Goal: Transaction & Acquisition: Obtain resource

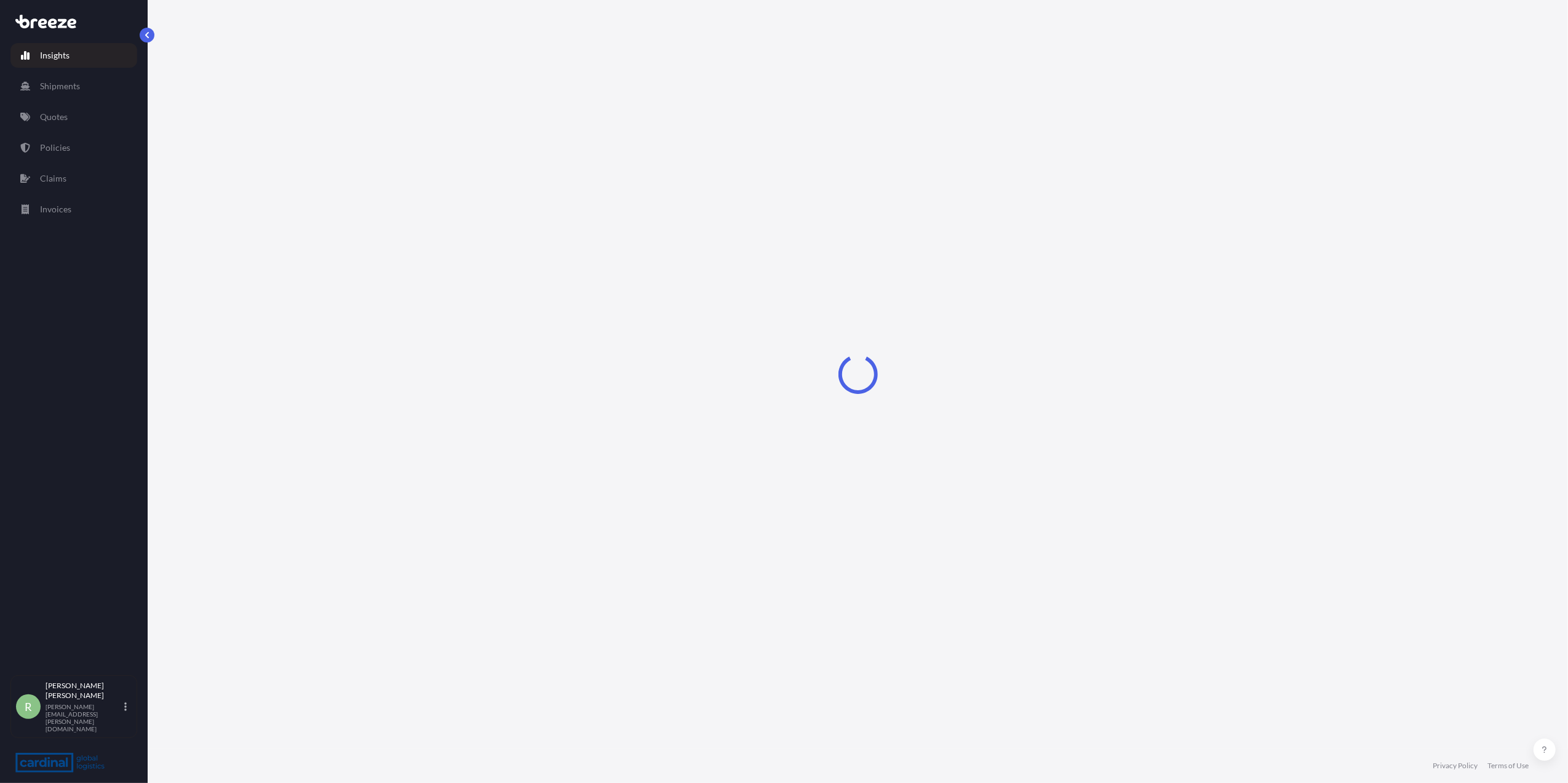
select select "2025"
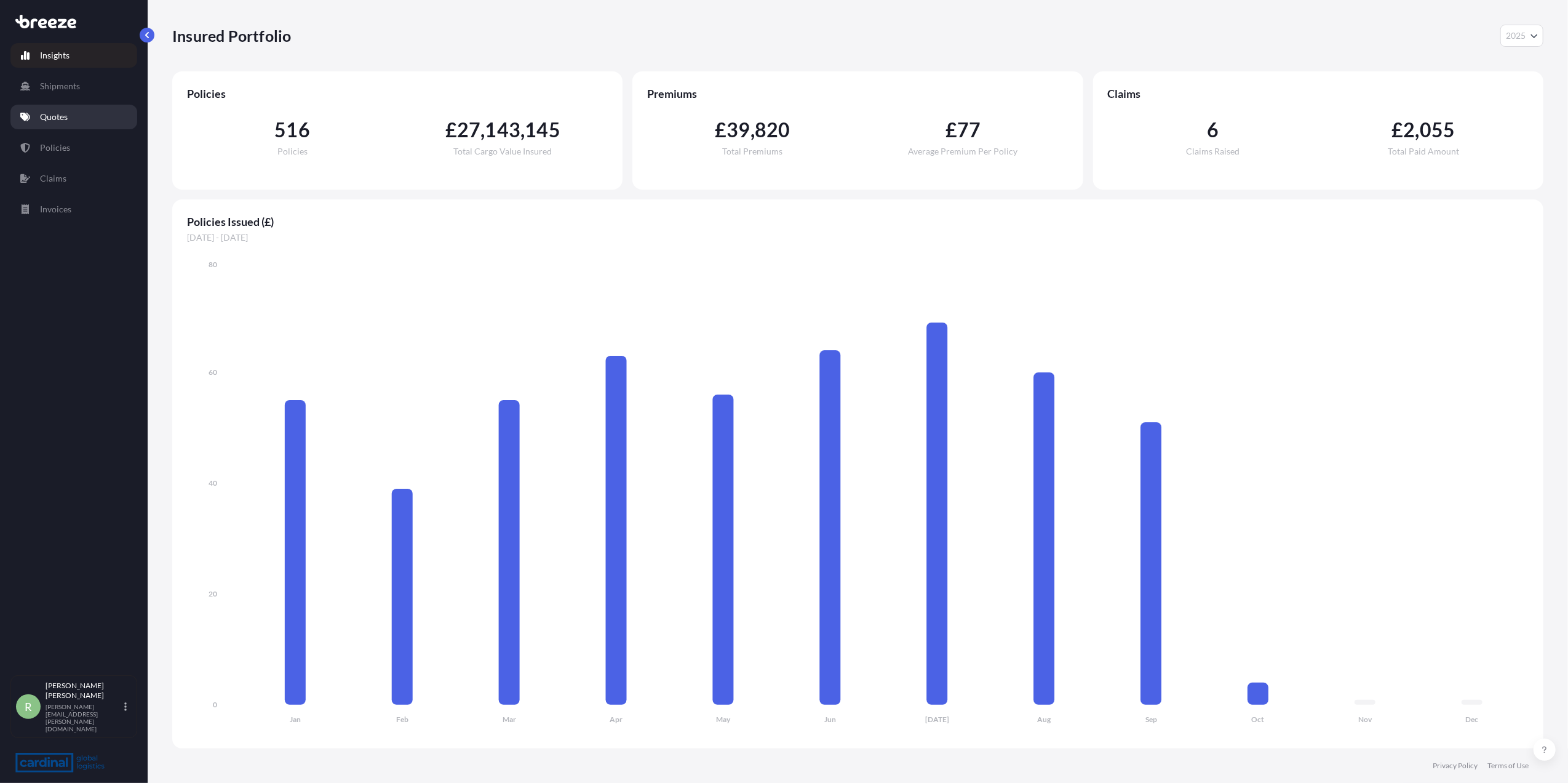
click at [54, 109] on link "Quotes" at bounding box center [74, 117] width 127 height 24
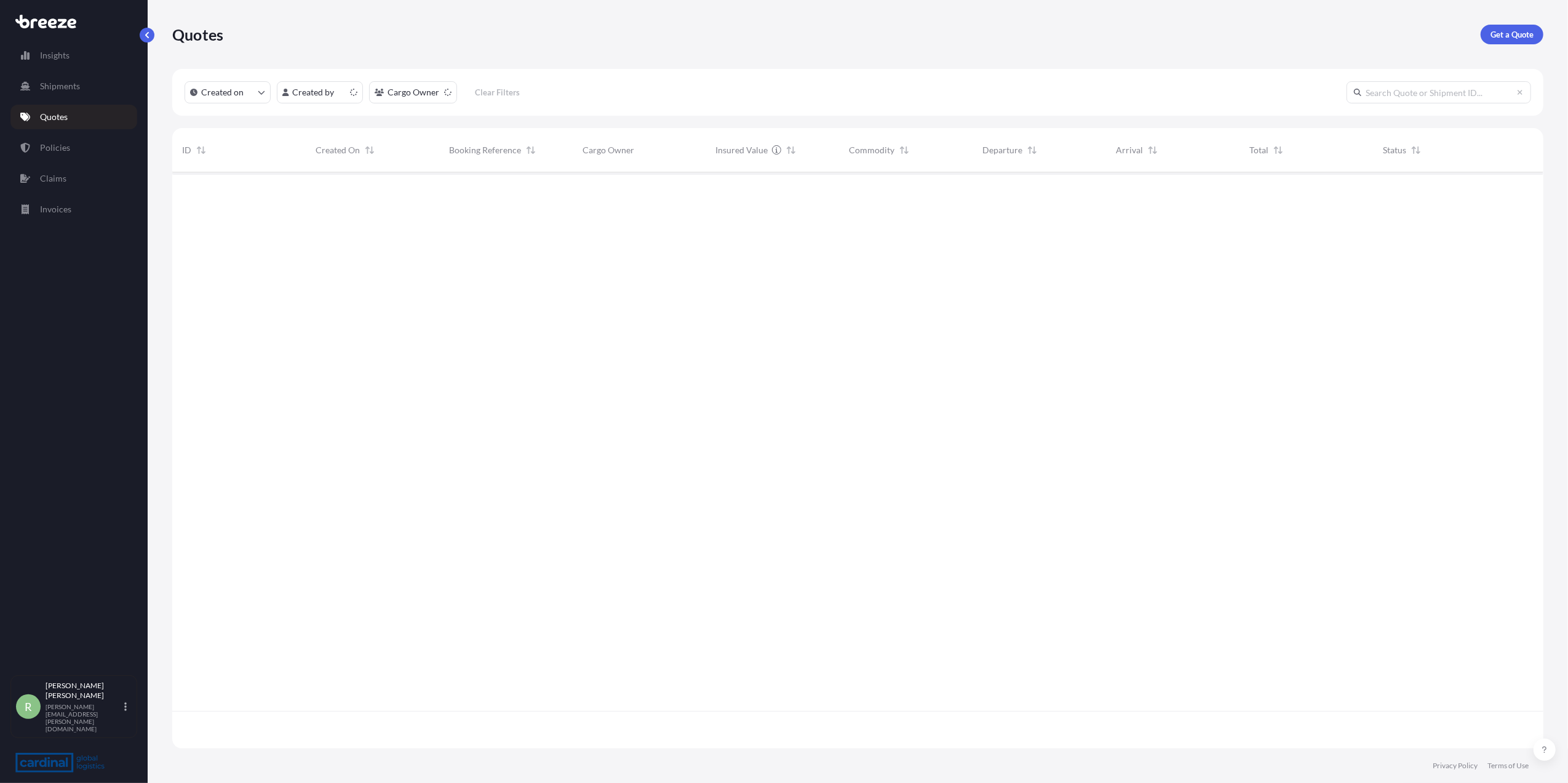
scroll to position [570, 1359]
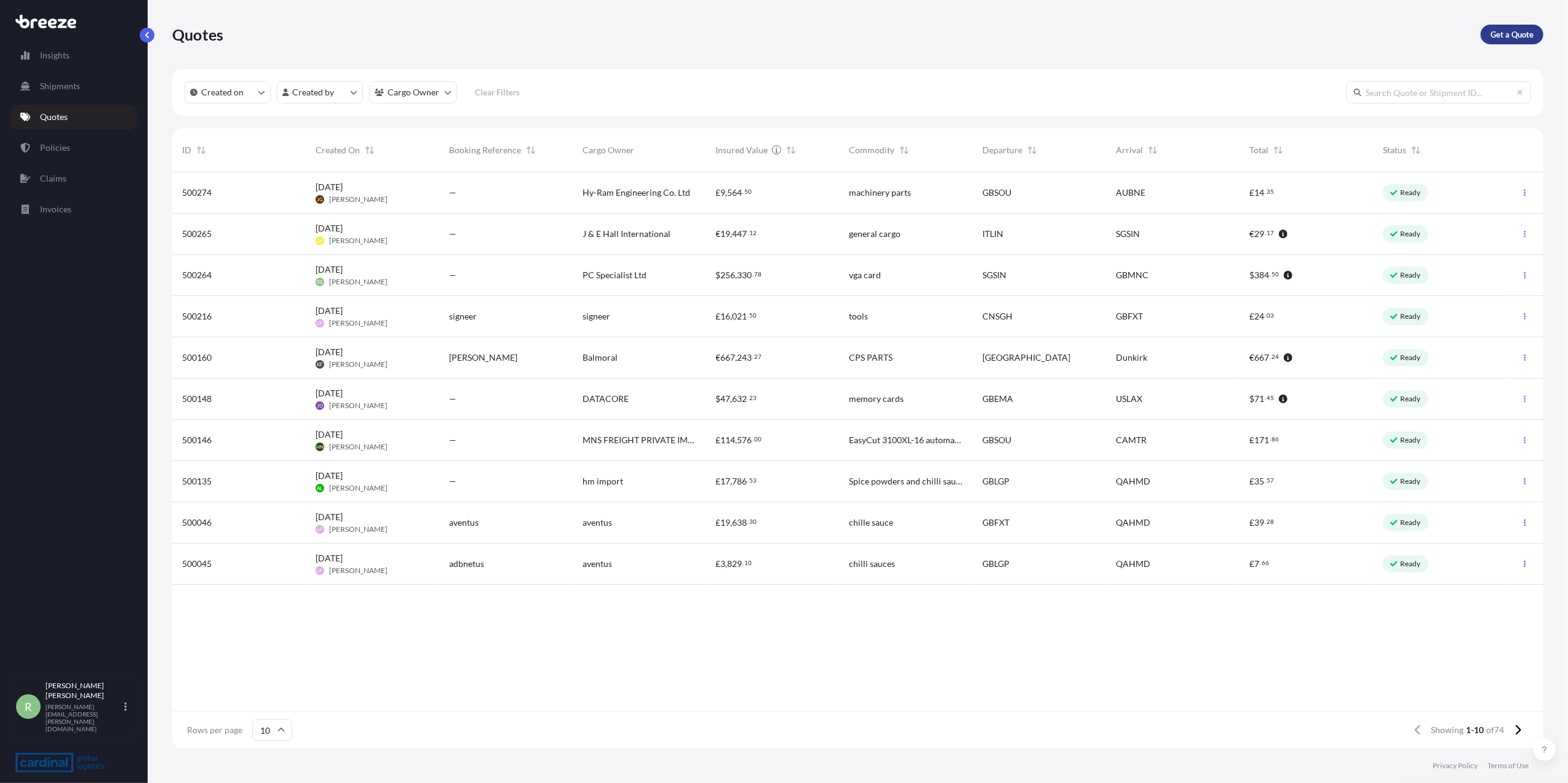
click at [1519, 28] on p "Get a Quote" at bounding box center [1512, 34] width 43 height 12
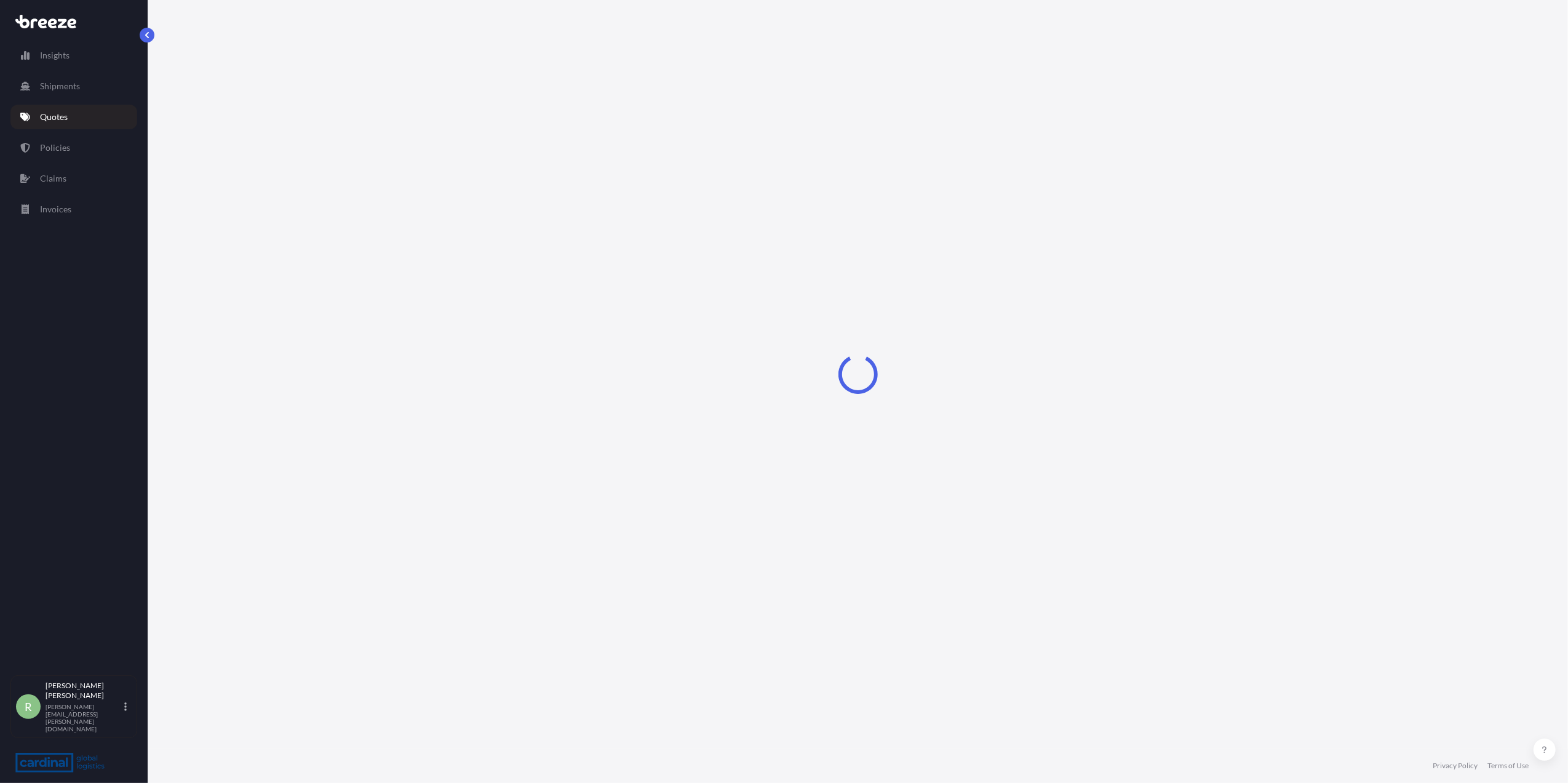
select select "Sea"
select select "1"
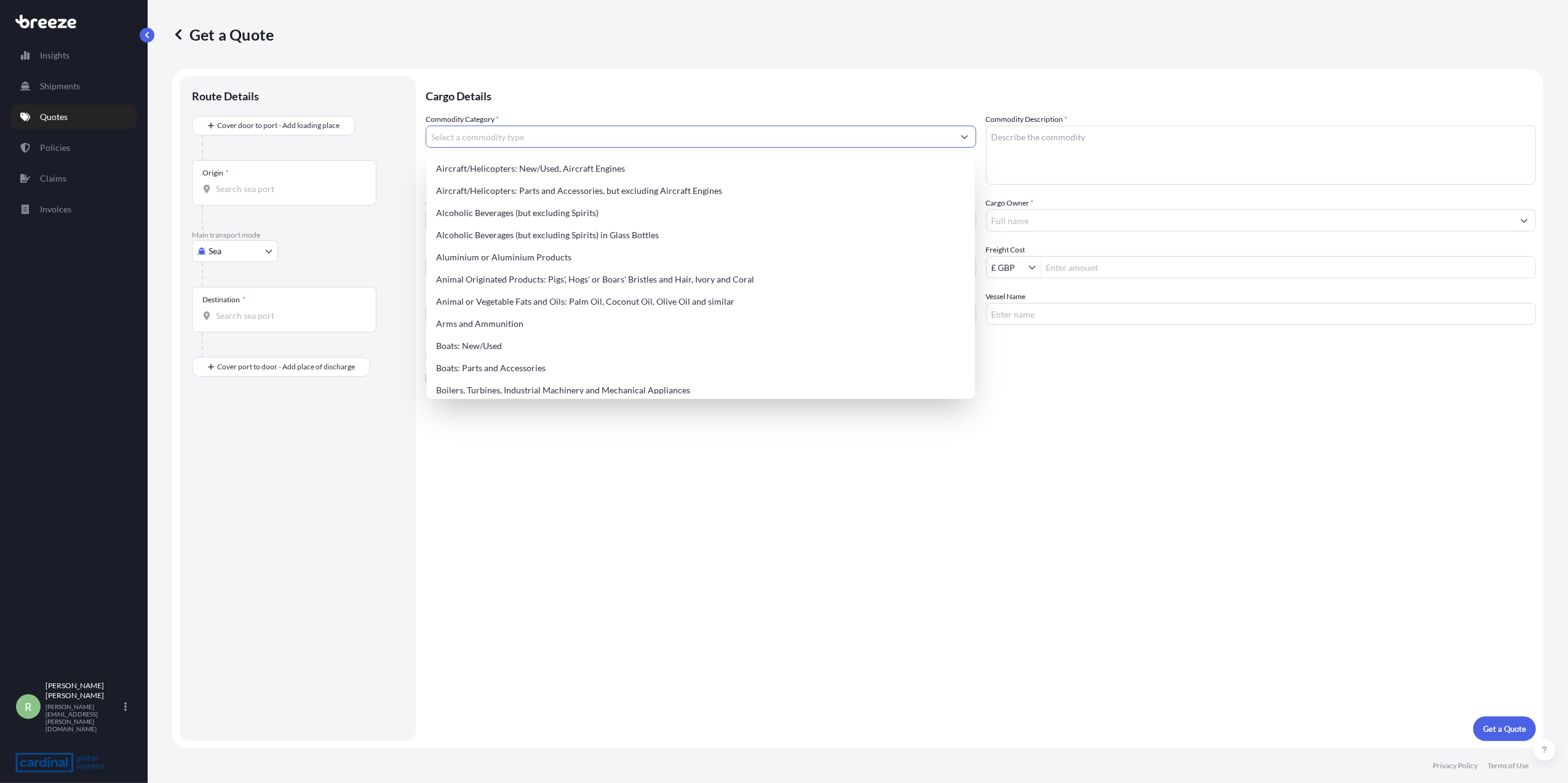
click at [481, 137] on input "Commodity Category *" at bounding box center [690, 137] width 527 height 22
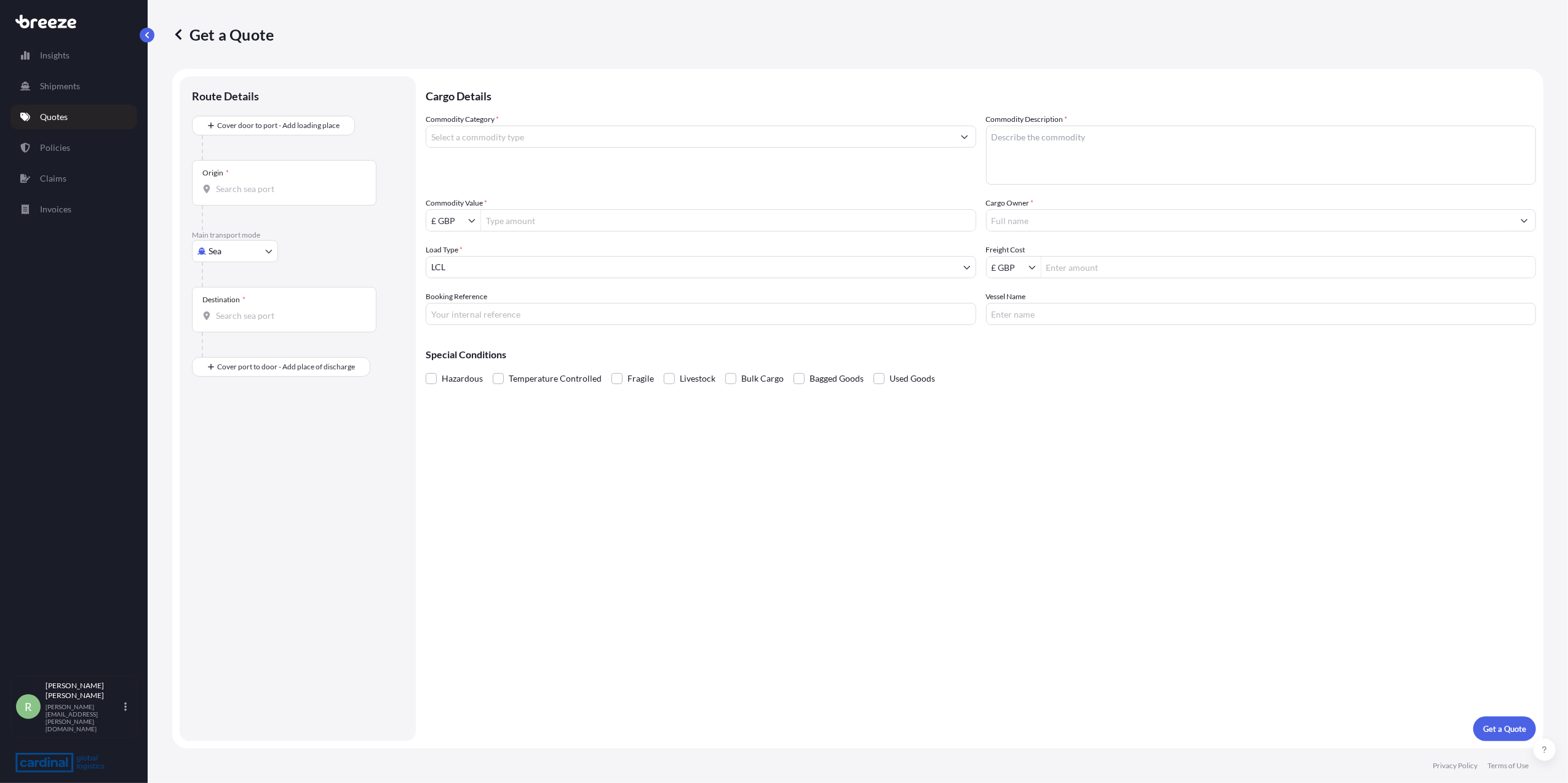
click at [470, 144] on input "Commodity Category *" at bounding box center [690, 137] width 527 height 22
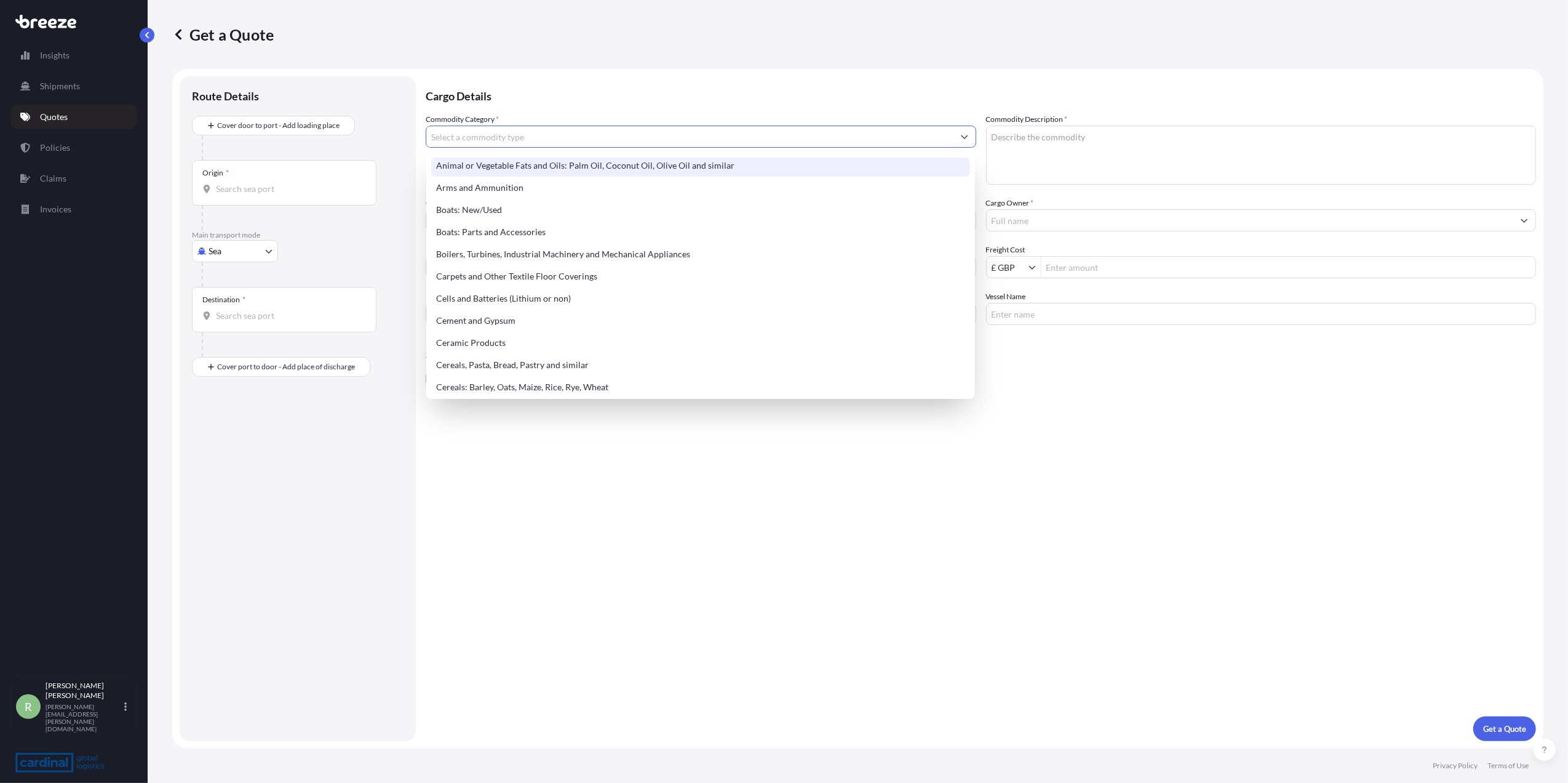
scroll to position [164, 0]
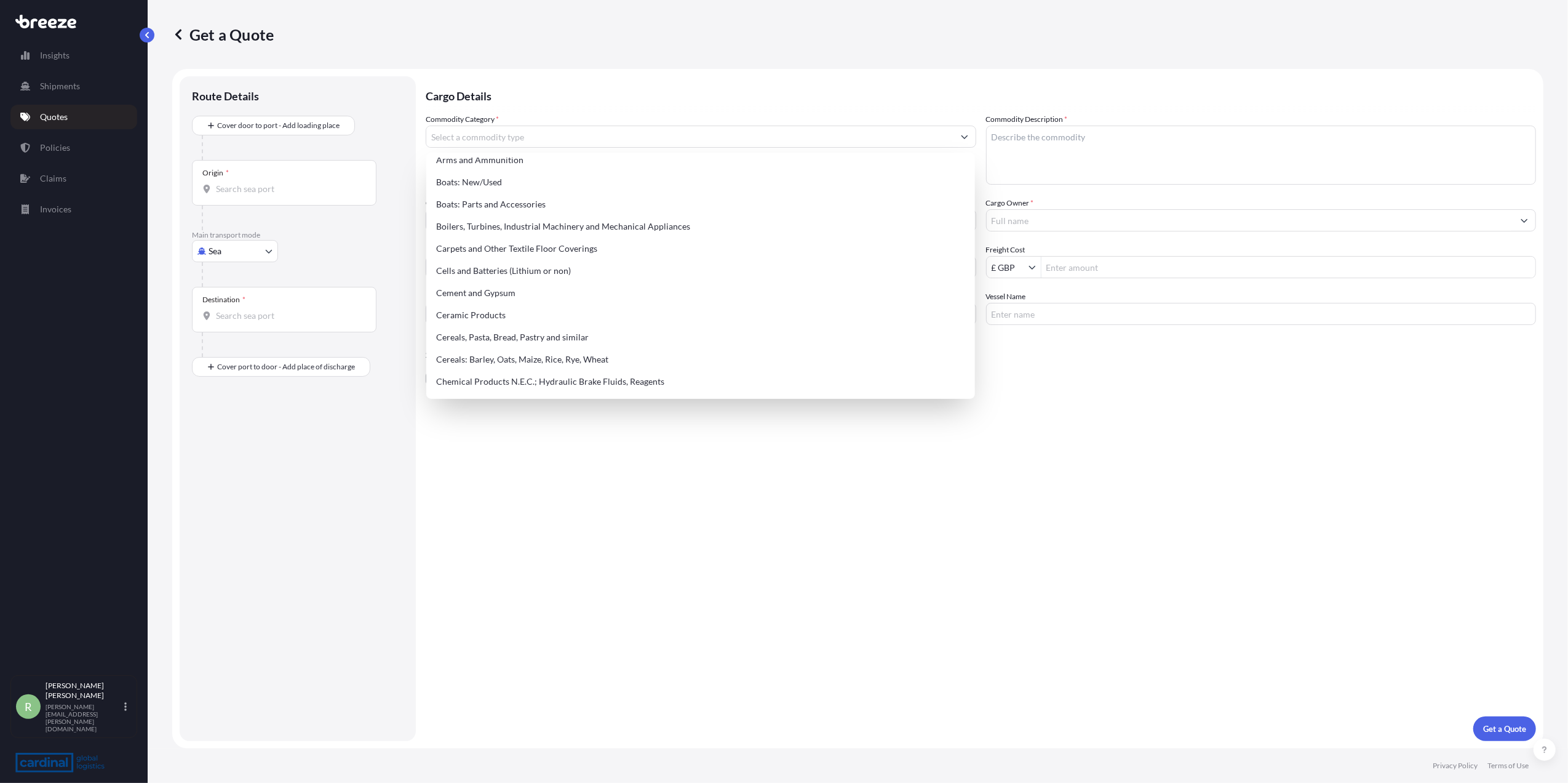
click at [932, 460] on div "Cargo Details Commodity Category * Commodity Description * Commodity Value * £ …" at bounding box center [981, 408] width 1111 height 665
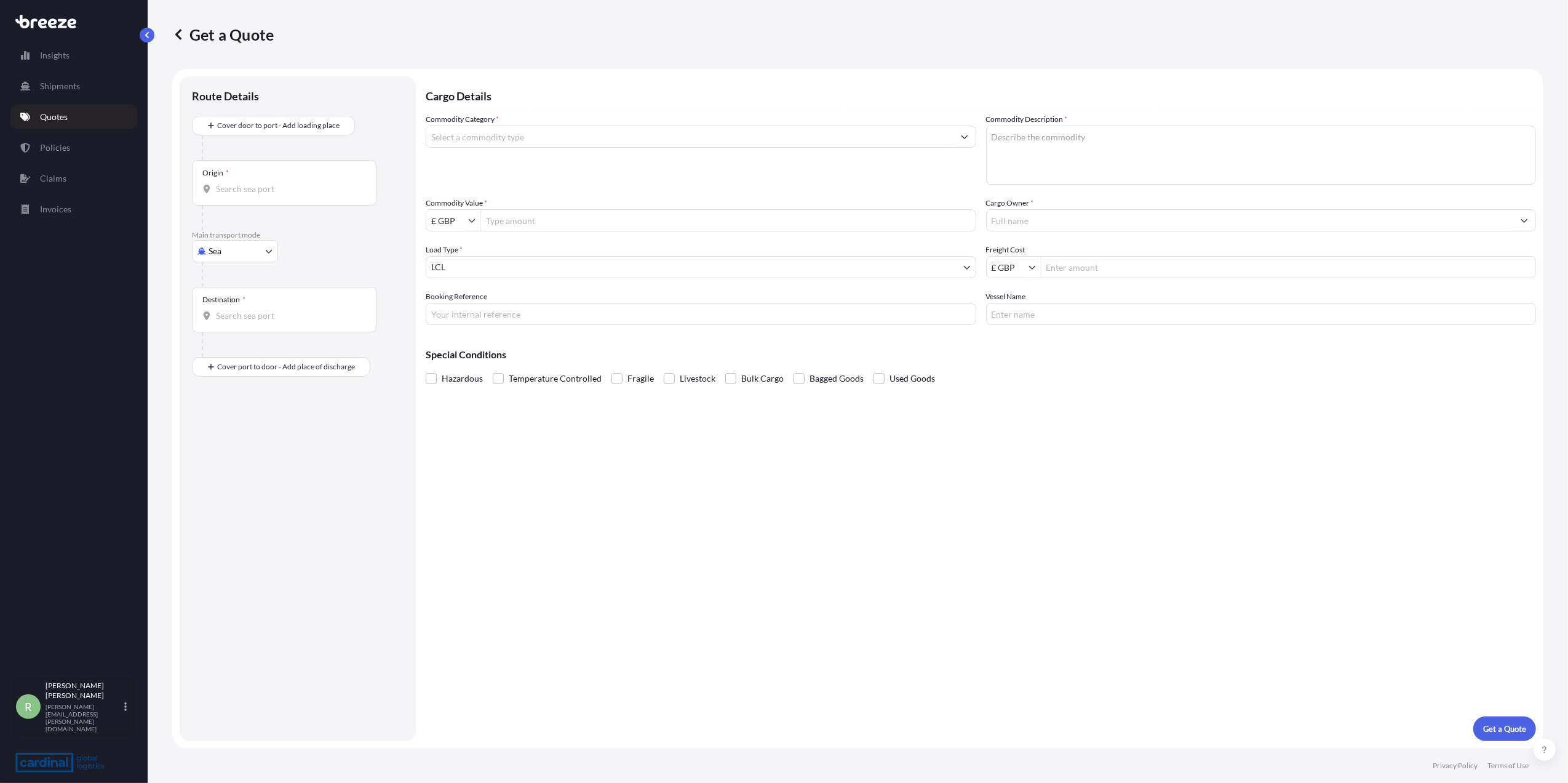
click at [536, 138] on input "Commodity Category *" at bounding box center [690, 137] width 527 height 22
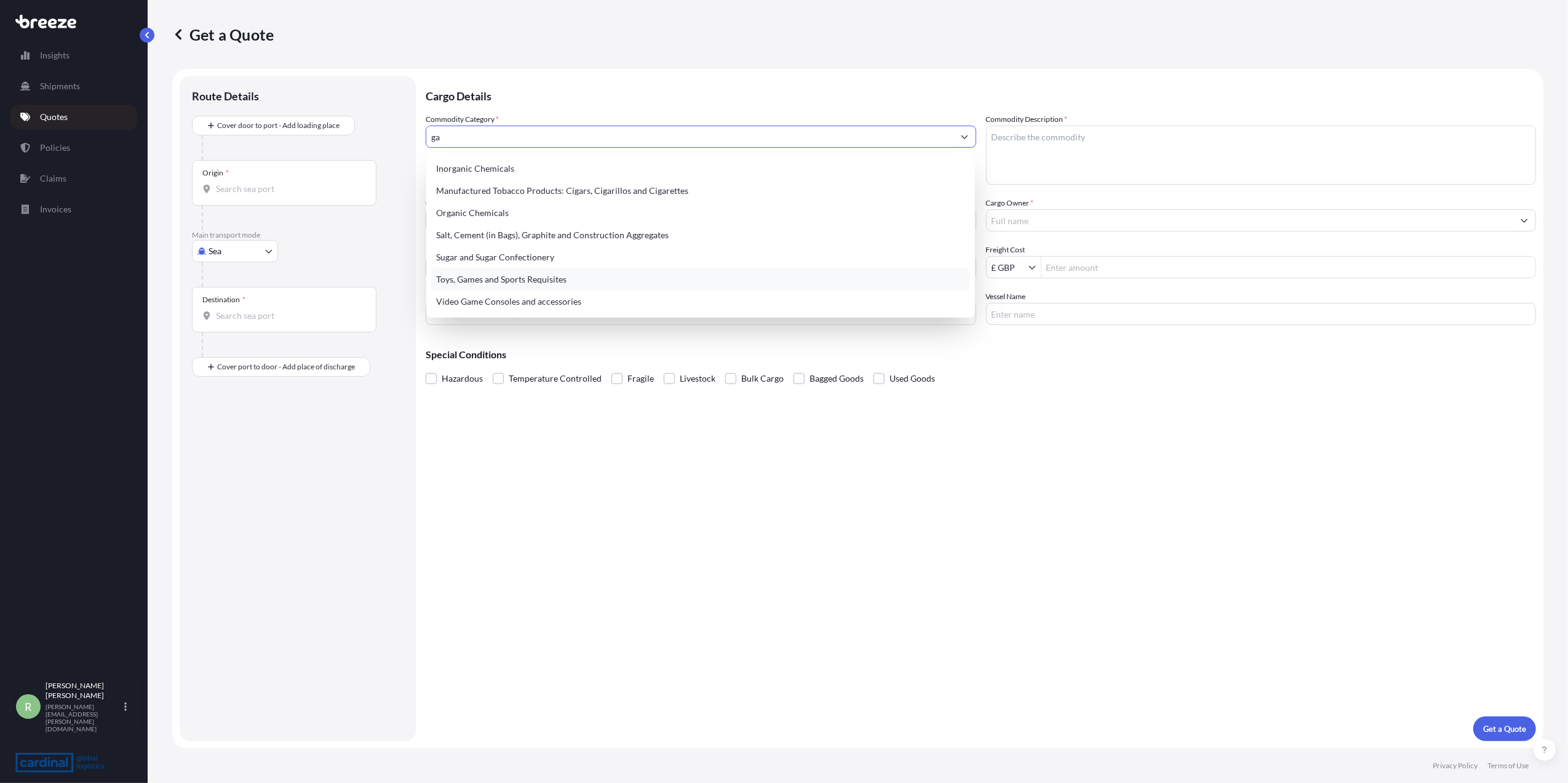
scroll to position [0, 0]
type input "g"
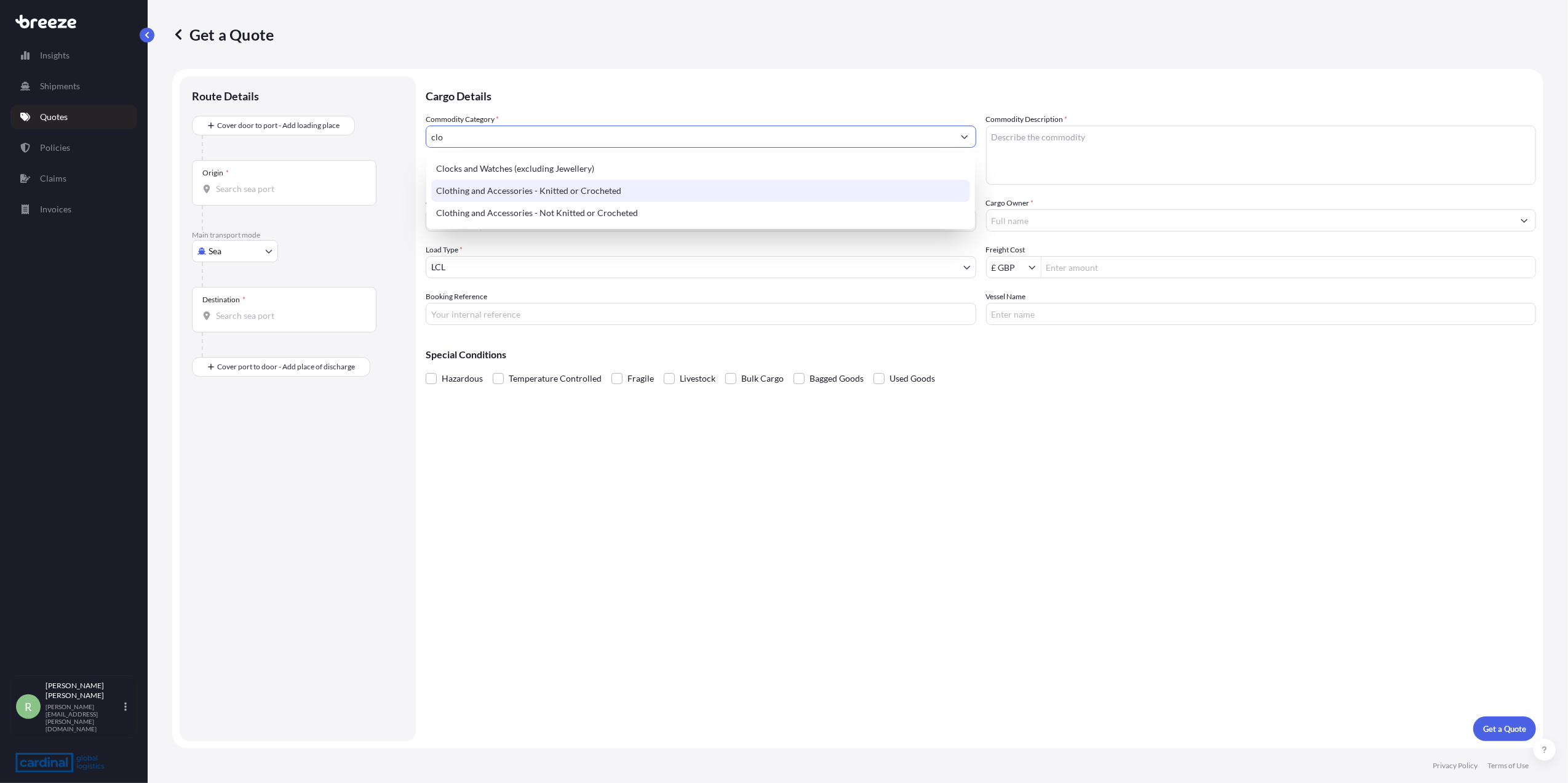
click at [484, 191] on div "Clothing and Accessories - Knitted or Crocheted" at bounding box center [701, 191] width 539 height 22
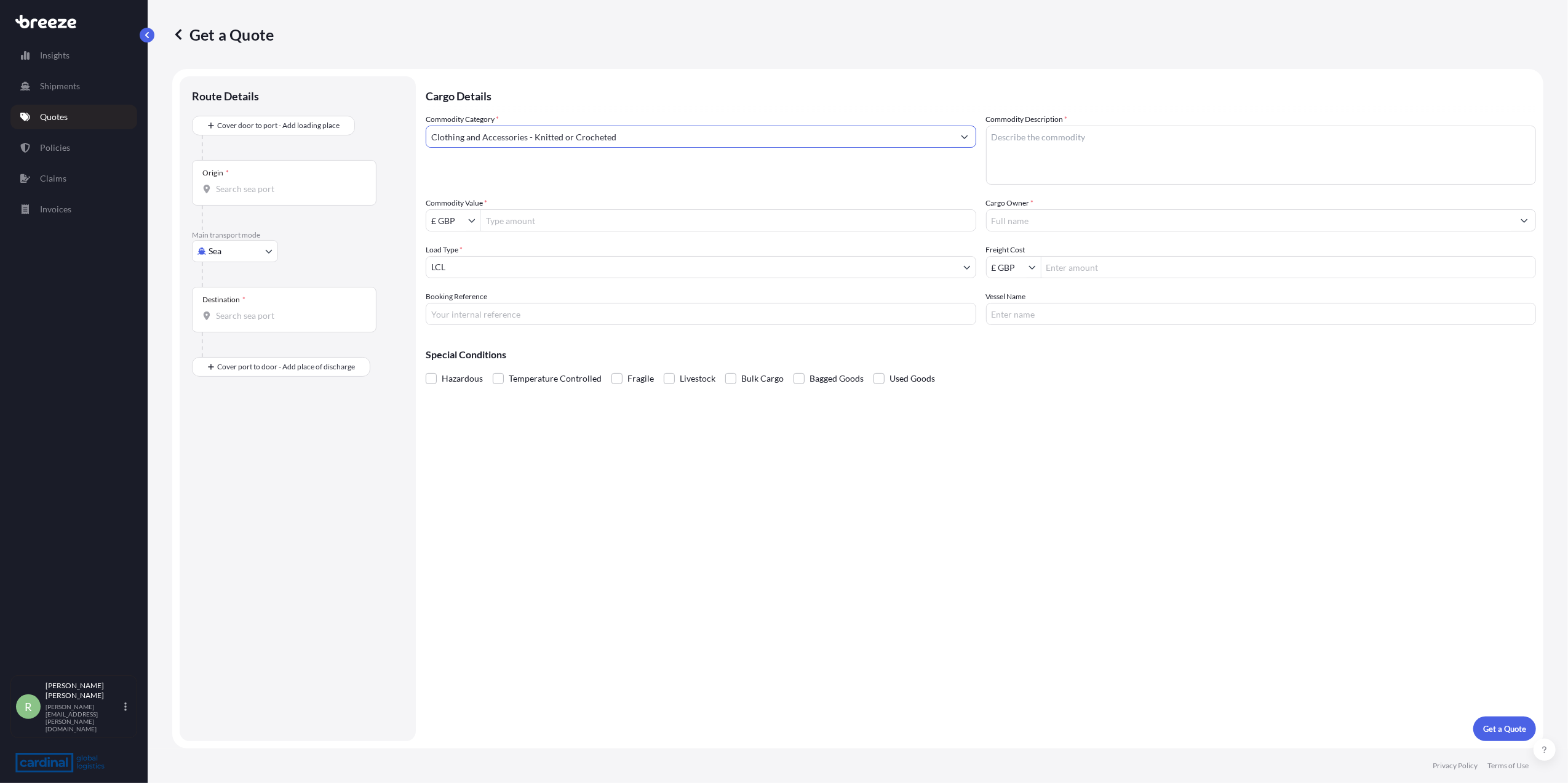
type input "Clothing and Accessories - Knitted or Crocheted"
click at [1047, 142] on textarea "Commodity Description *" at bounding box center [1261, 155] width 551 height 59
type textarea "coats"
click at [1041, 210] on div at bounding box center [1261, 221] width 551 height 22
click at [1041, 213] on input "Cargo Owner *" at bounding box center [1250, 221] width 527 height 22
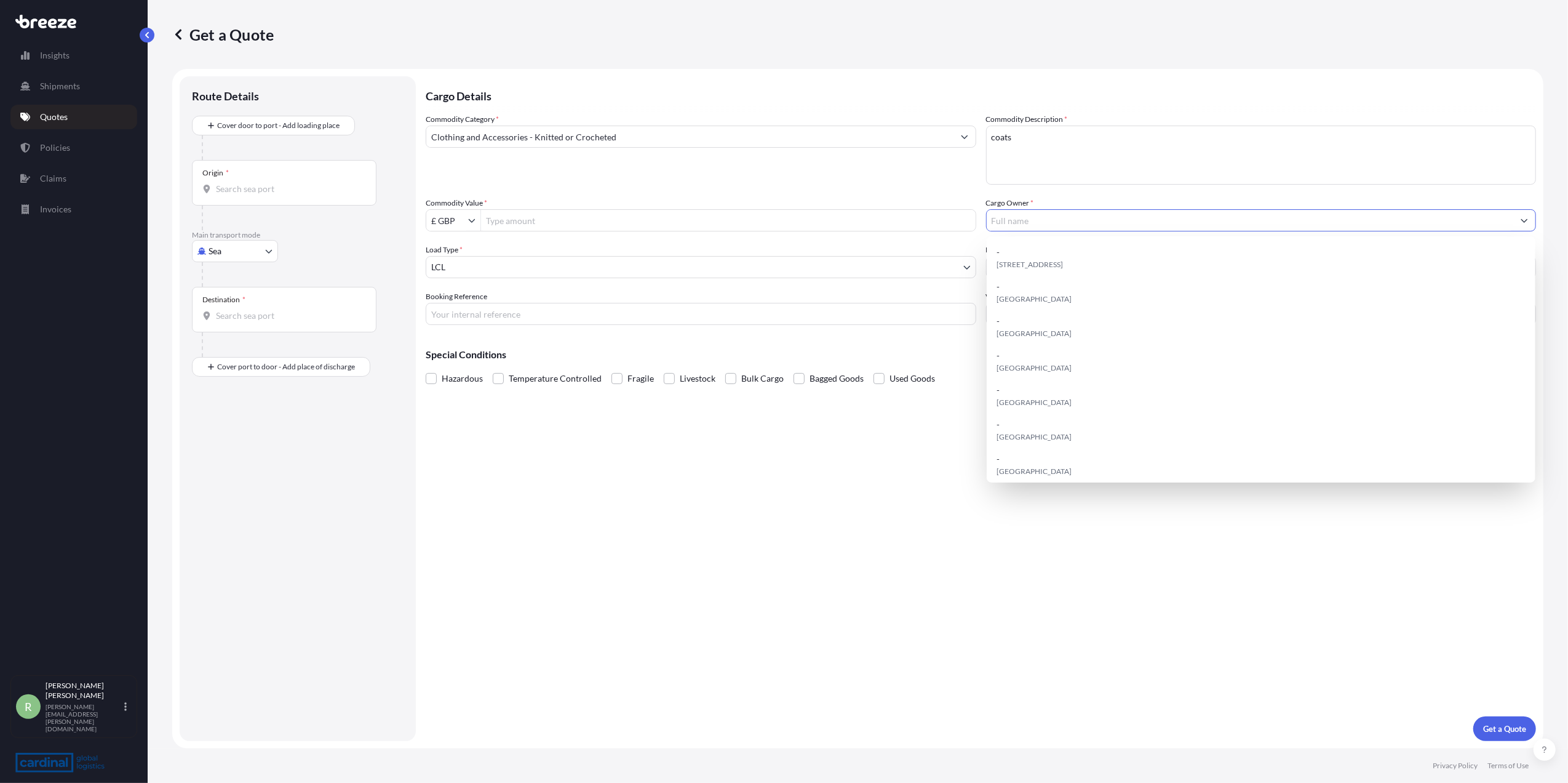
click at [547, 227] on input "Commodity Value *" at bounding box center [728, 221] width 495 height 22
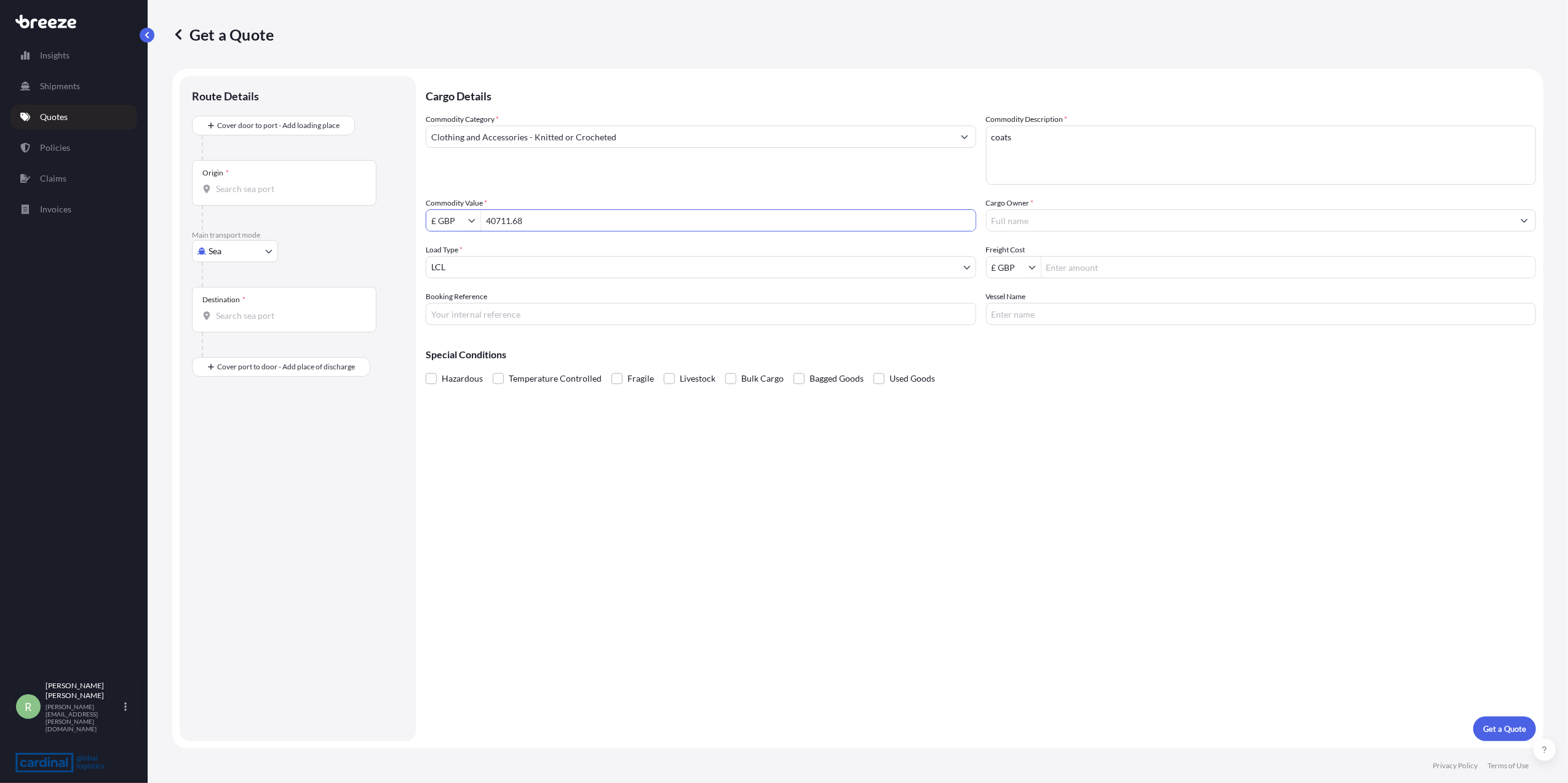
type input "40,711.68"
click at [451, 222] on input "£ GBP" at bounding box center [447, 221] width 42 height 22
click at [459, 300] on div "$ USD" at bounding box center [453, 295] width 49 height 22
type input "$ USD"
click at [1074, 268] on input "Freight Cost" at bounding box center [1288, 268] width 495 height 22
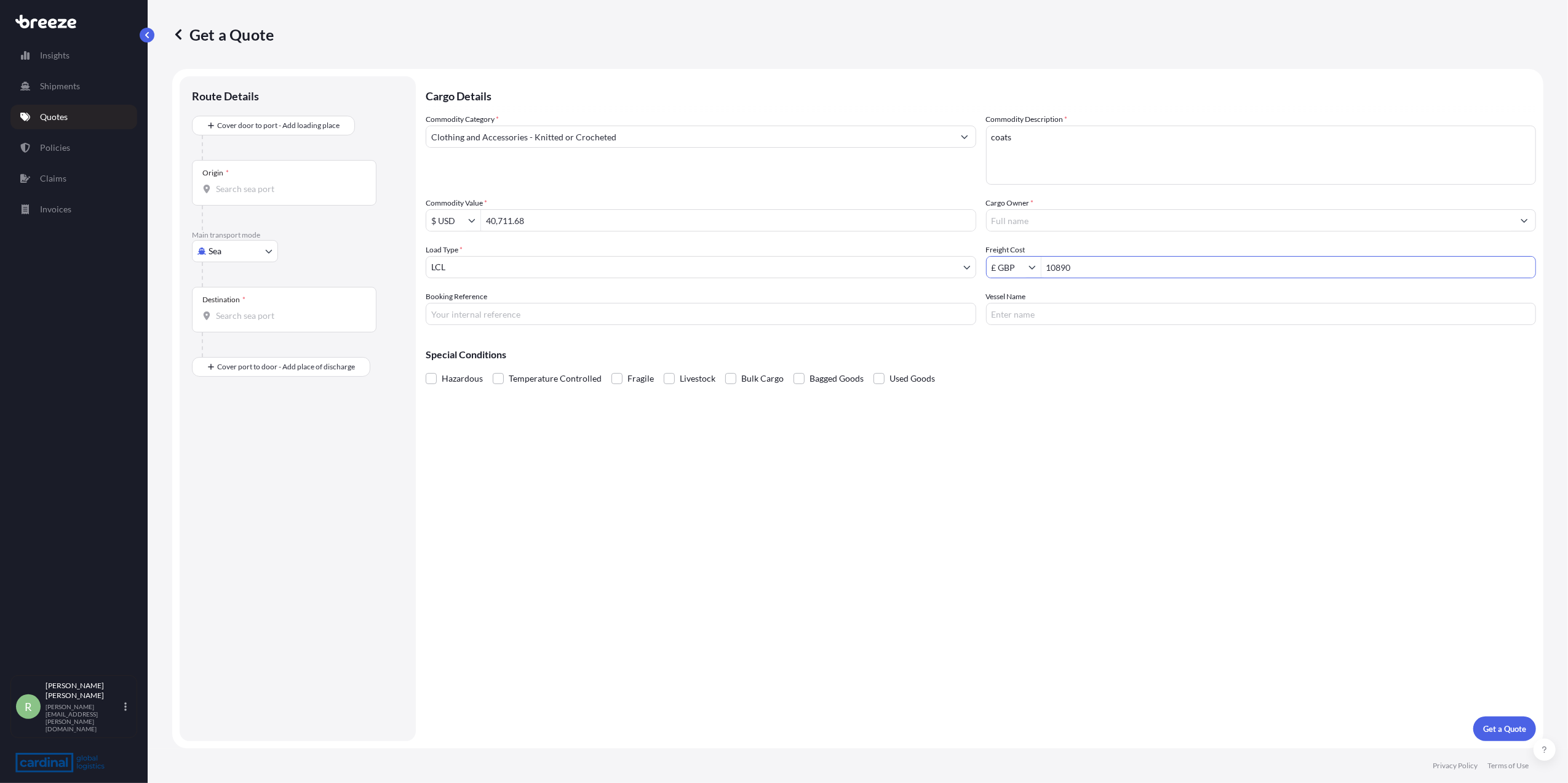
type input "10,890"
click at [1026, 214] on input "Cargo Owner *" at bounding box center [1250, 221] width 527 height 22
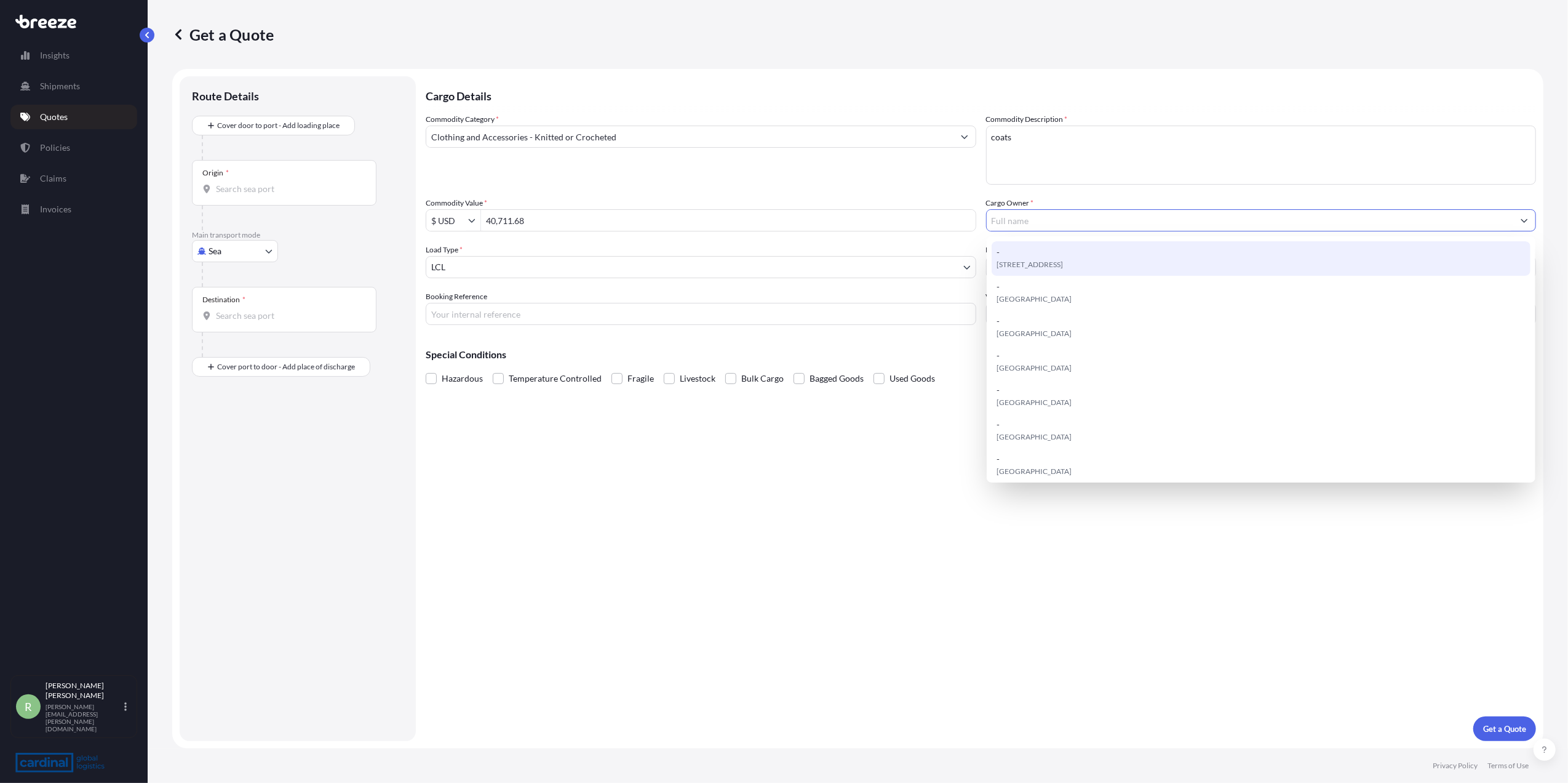
click at [947, 446] on div "Cargo Details Commodity Category * Clothing and Accessories - Knitted or Croche…" at bounding box center [981, 408] width 1111 height 665
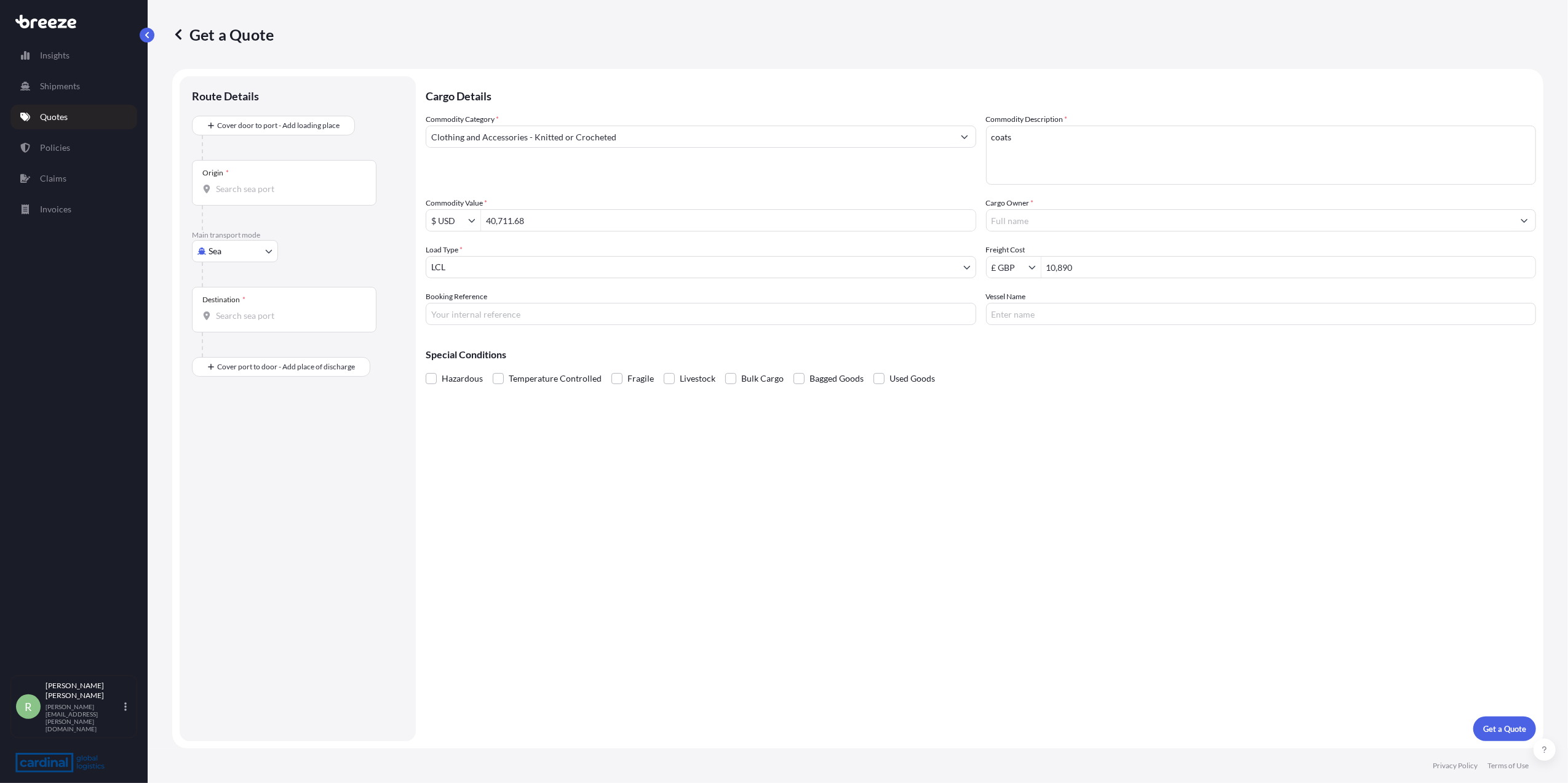
click at [1052, 226] on input "Cargo Owner *" at bounding box center [1250, 221] width 527 height 22
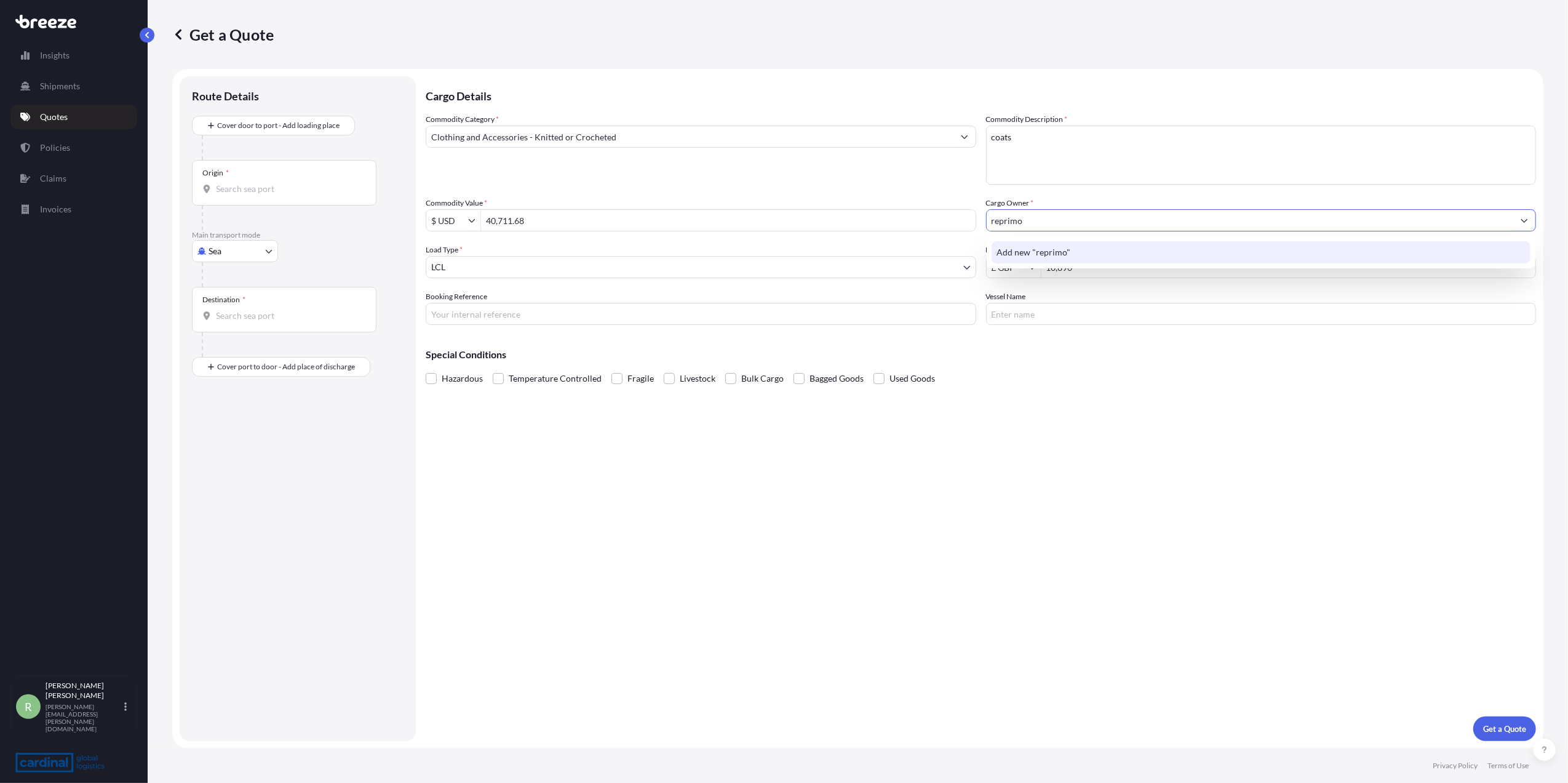
click at [1055, 250] on span "Add new "reprimo"" at bounding box center [1033, 252] width 74 height 12
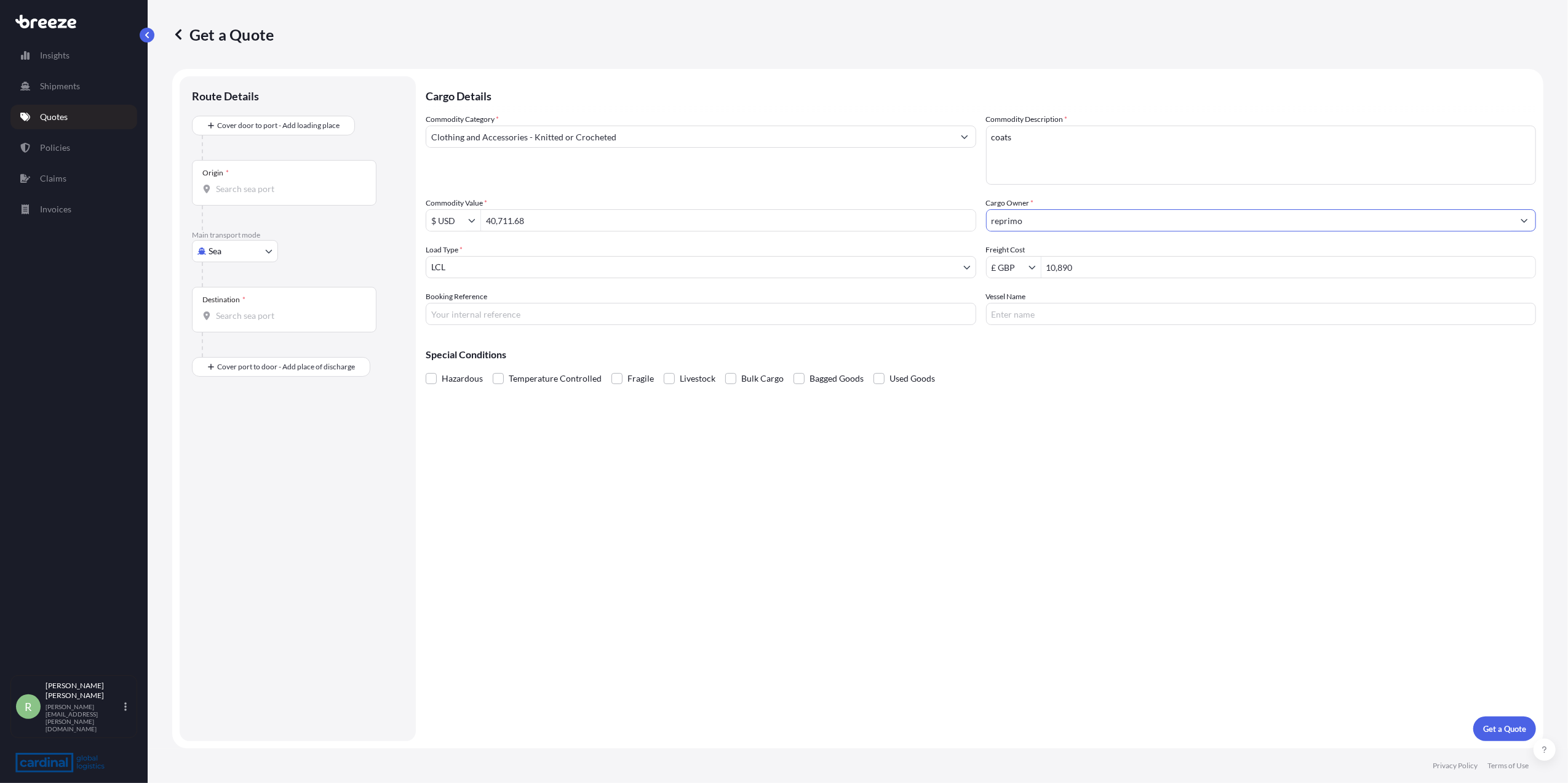
type input "reprimo"
click at [216, 247] on body "0 options available. 1 option available. Insights Shipments Quotes Policies Cla…" at bounding box center [784, 392] width 1568 height 783
click at [233, 298] on div "Air" at bounding box center [235, 306] width 76 height 22
select select "Air"
click at [242, 202] on div "Origin *" at bounding box center [284, 187] width 184 height 46
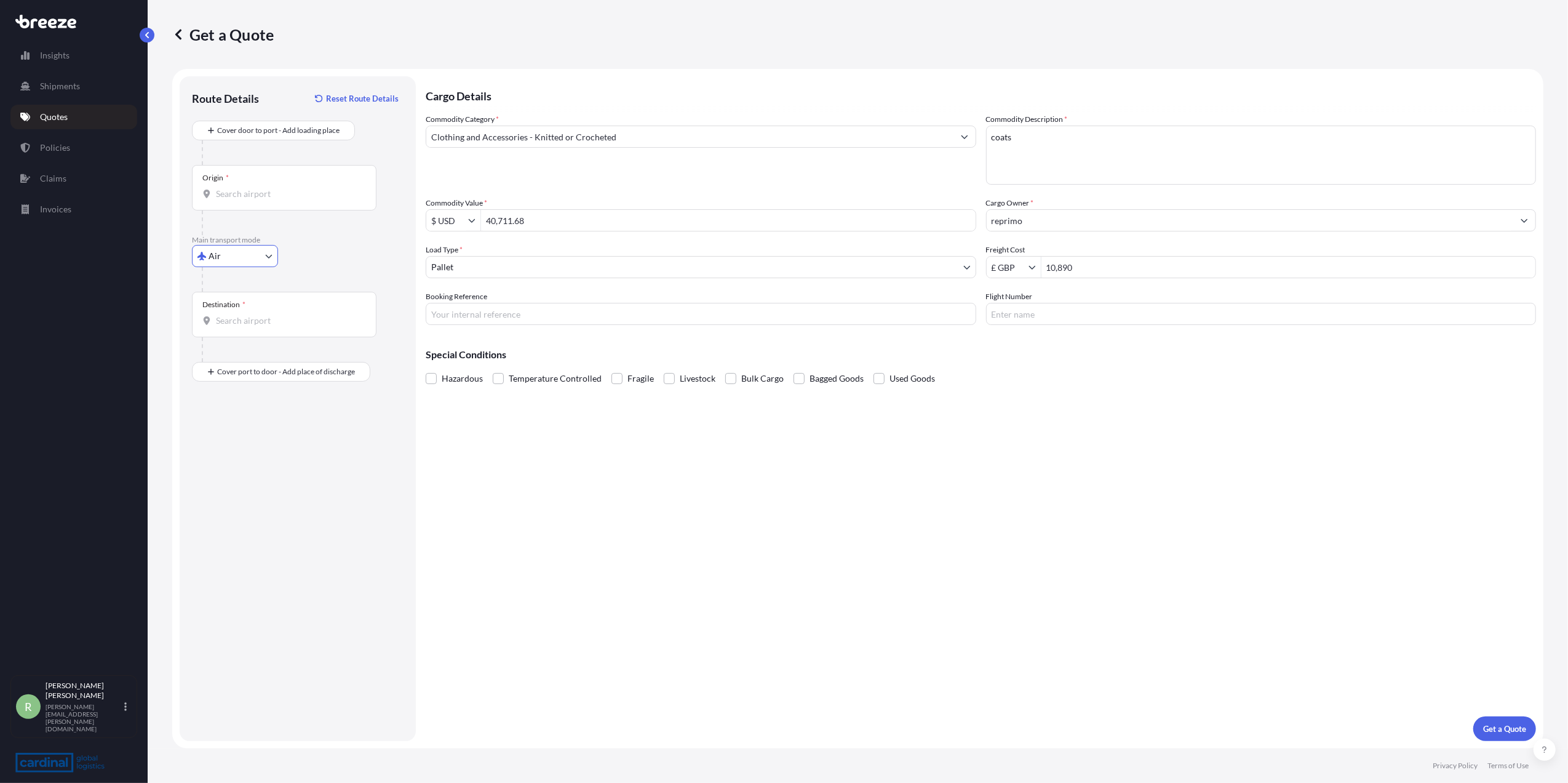
click at [242, 200] on input "Origin *" at bounding box center [289, 193] width 145 height 12
click at [246, 234] on span "CNJJN - [GEOGRAPHIC_DATA] [GEOGRAPHIC_DATA] Apt, [GEOGRAPHIC_DATA]" at bounding box center [329, 244] width 191 height 37
type input "CNJJN - [GEOGRAPHIC_DATA] [GEOGRAPHIC_DATA] Apt, [GEOGRAPHIC_DATA]"
click at [246, 323] on input "Destination *" at bounding box center [289, 320] width 145 height 12
drag, startPoint x: 280, startPoint y: 316, endPoint x: 197, endPoint y: 316, distance: 83.0
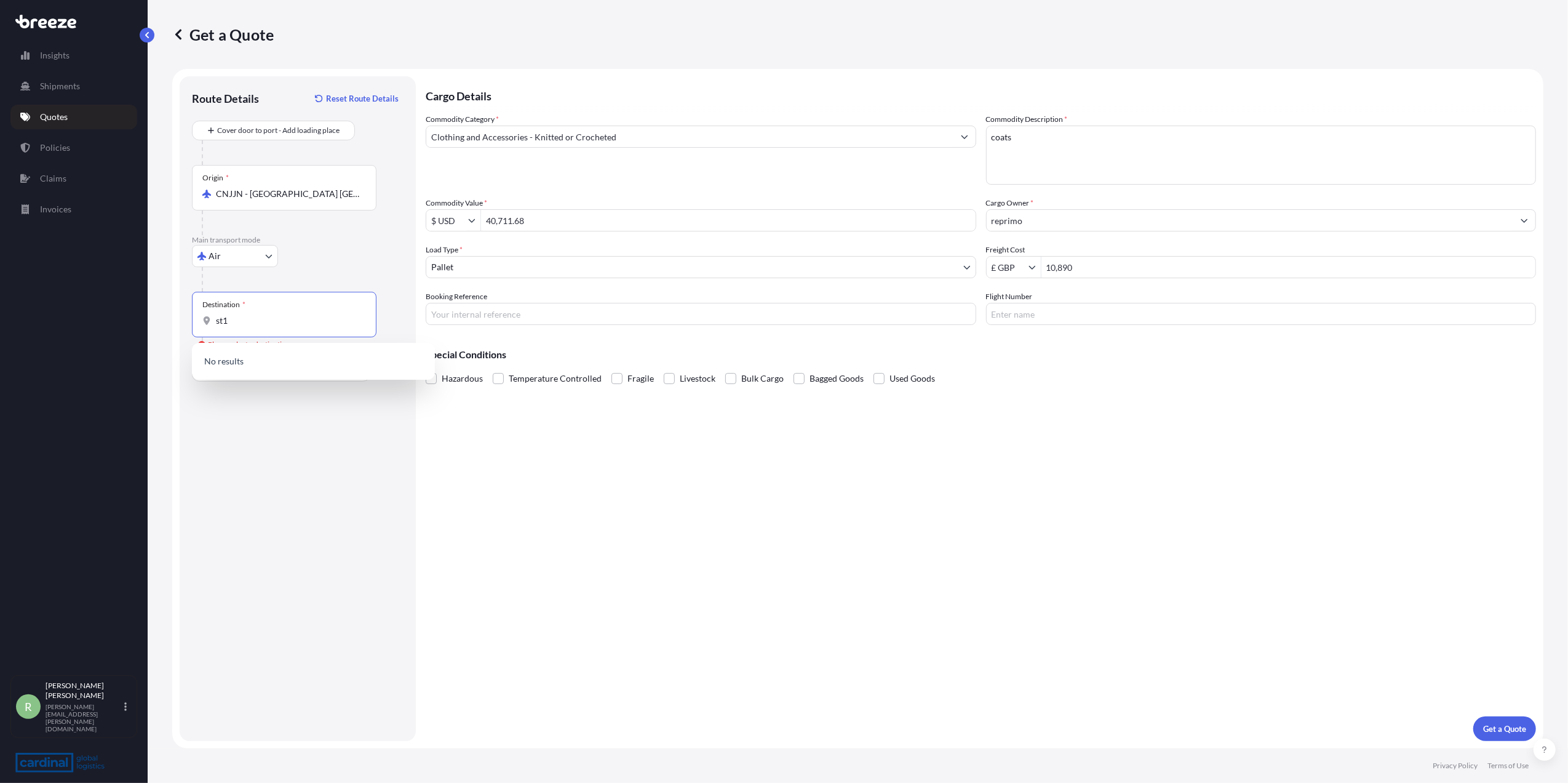
click at [197, 316] on div "Destination * st1" at bounding box center [284, 314] width 184 height 46
type input "s"
type input "GBMNC / MAN - [GEOGRAPHIC_DATA], [GEOGRAPHIC_DATA]"
click at [1516, 717] on button "Get a Quote" at bounding box center [1505, 729] width 62 height 24
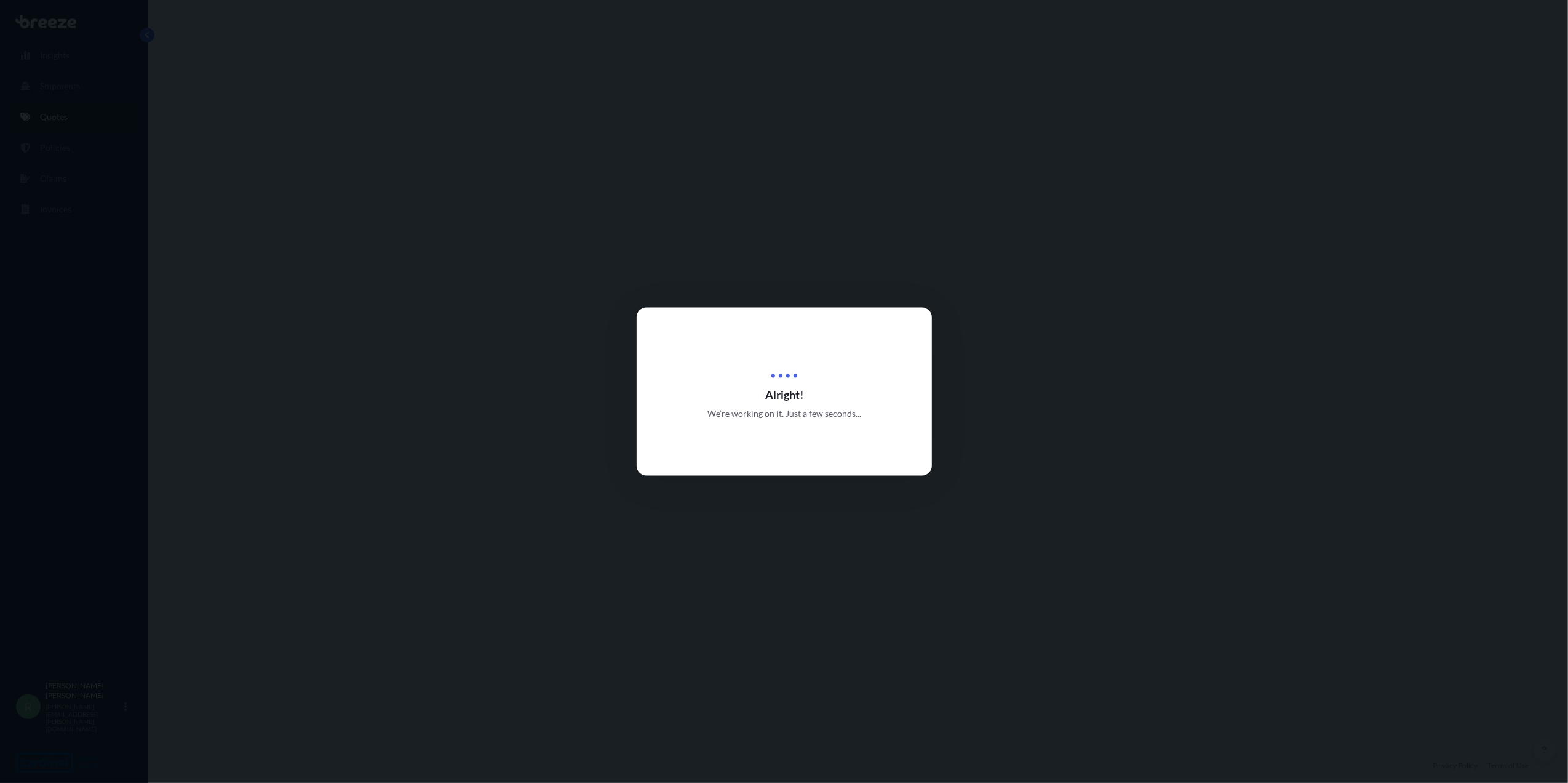
select select "Air"
select select "1"
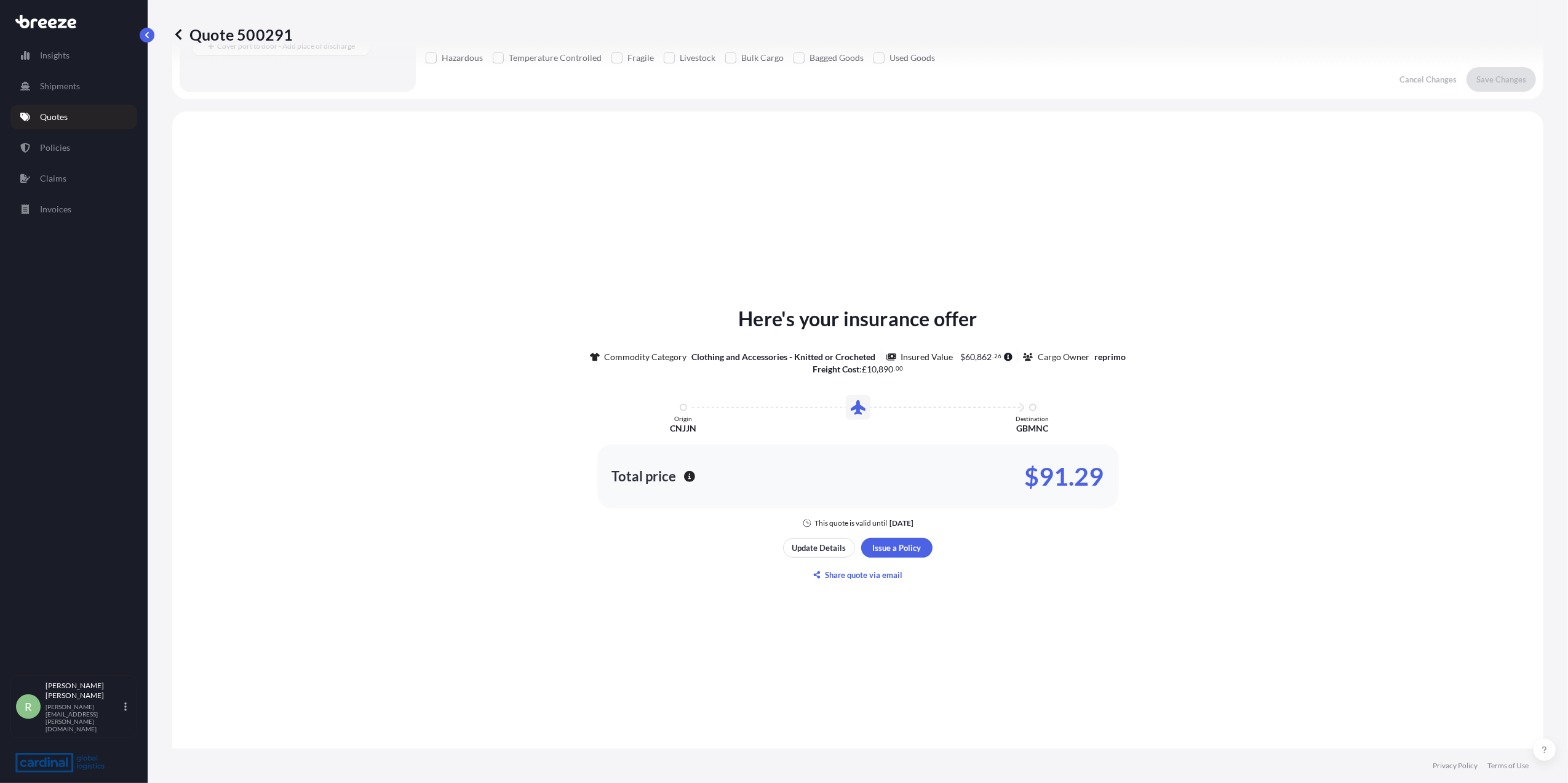
scroll to position [364, 0]
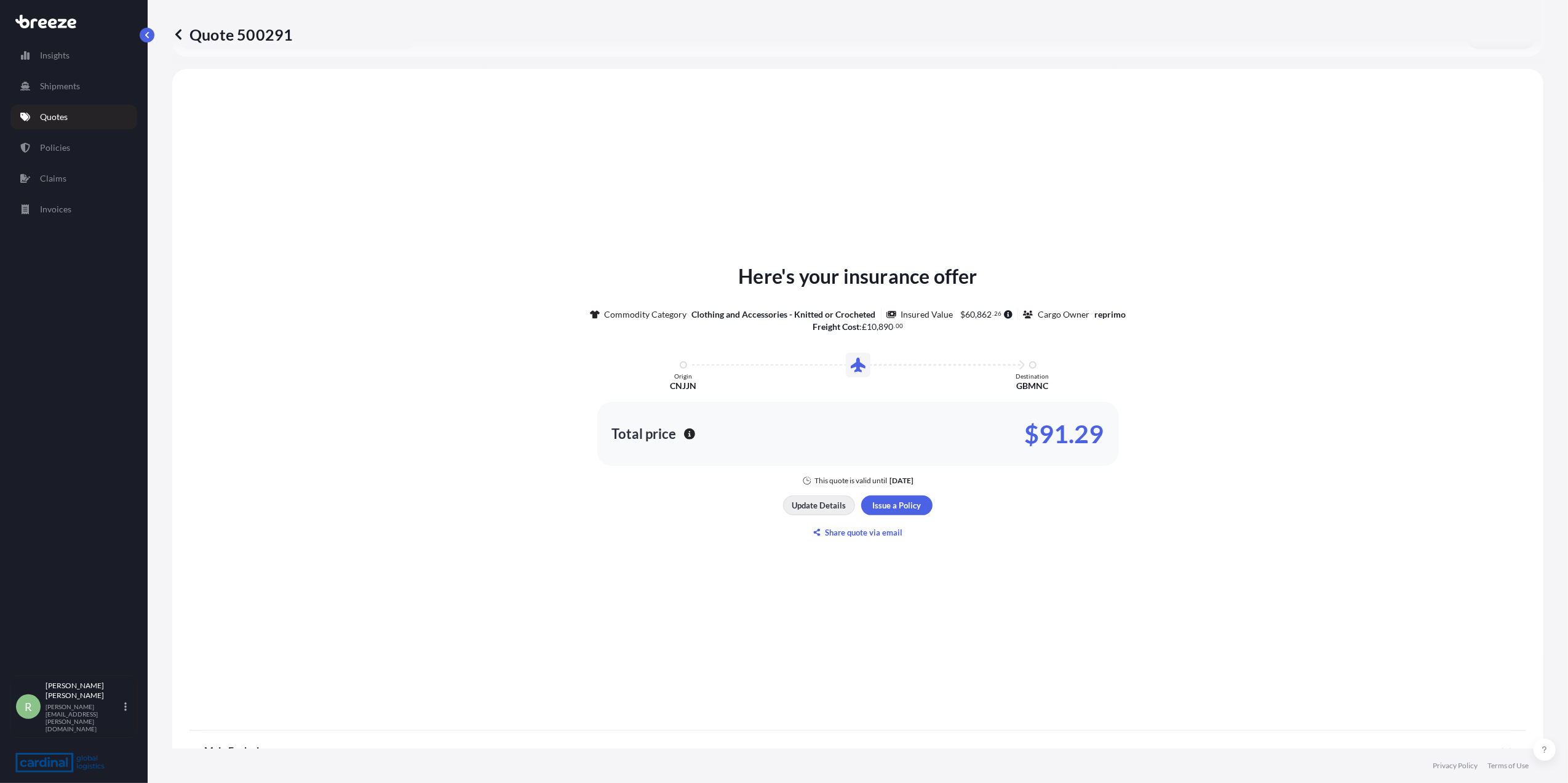
click at [805, 503] on p "Update Details" at bounding box center [820, 505] width 54 height 12
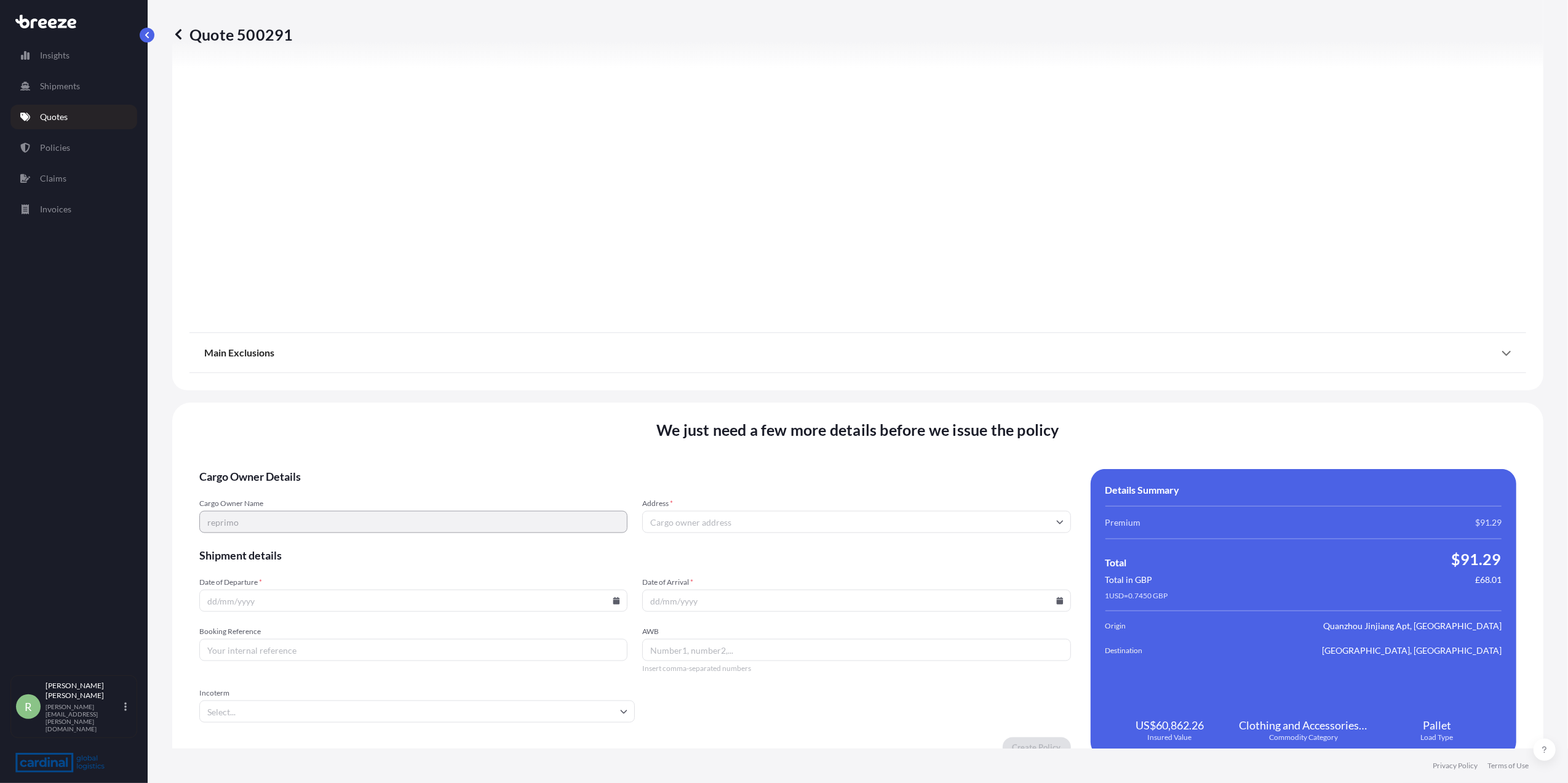
scroll to position [1171, 0]
